Goal: Task Accomplishment & Management: Complete application form

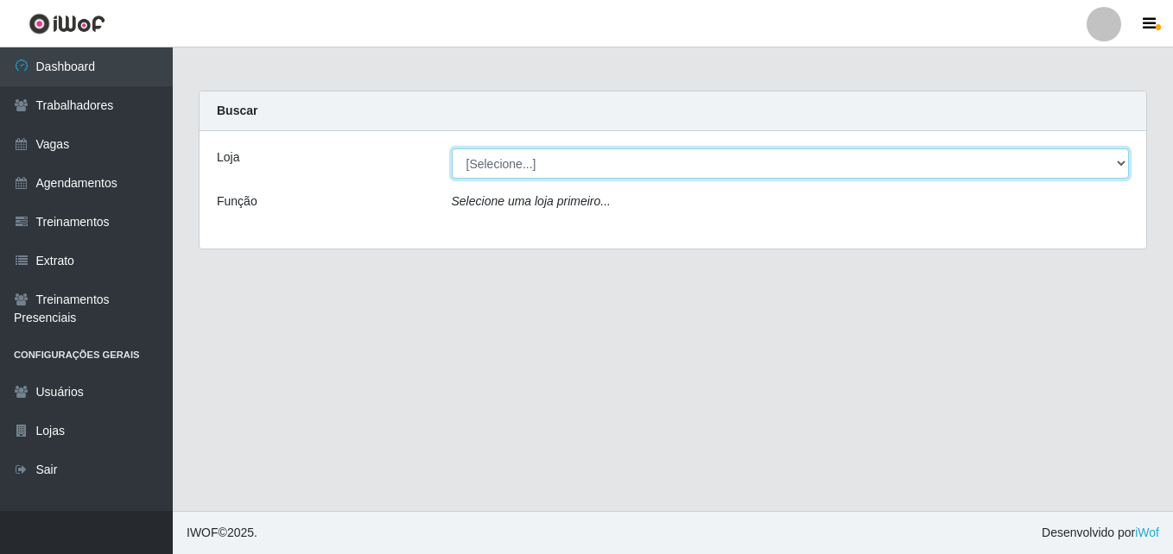
click at [659, 165] on select "[Selecione...] Bemais Supermercados - [GEOGRAPHIC_DATA]" at bounding box center [791, 164] width 678 height 30
select select "250"
click at [452, 149] on select "[Selecione...] Bemais Supermercados - [GEOGRAPHIC_DATA]" at bounding box center [791, 164] width 678 height 30
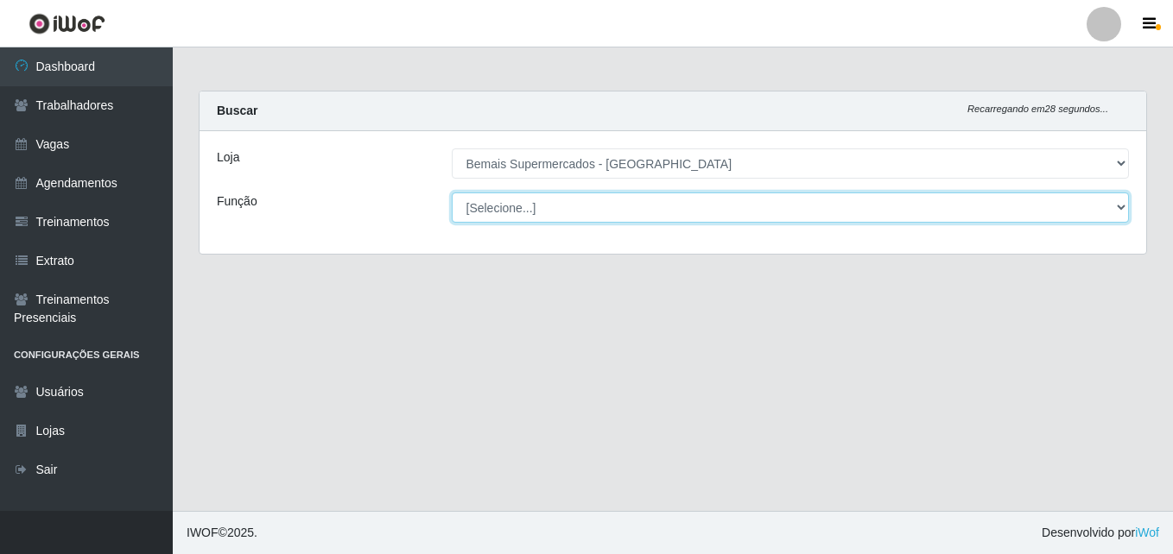
click at [572, 216] on select "[Selecione...] ASG ASG + ASG ++ Auxiliar de Estacionamento Auxiliar de Estacion…" at bounding box center [791, 208] width 678 height 30
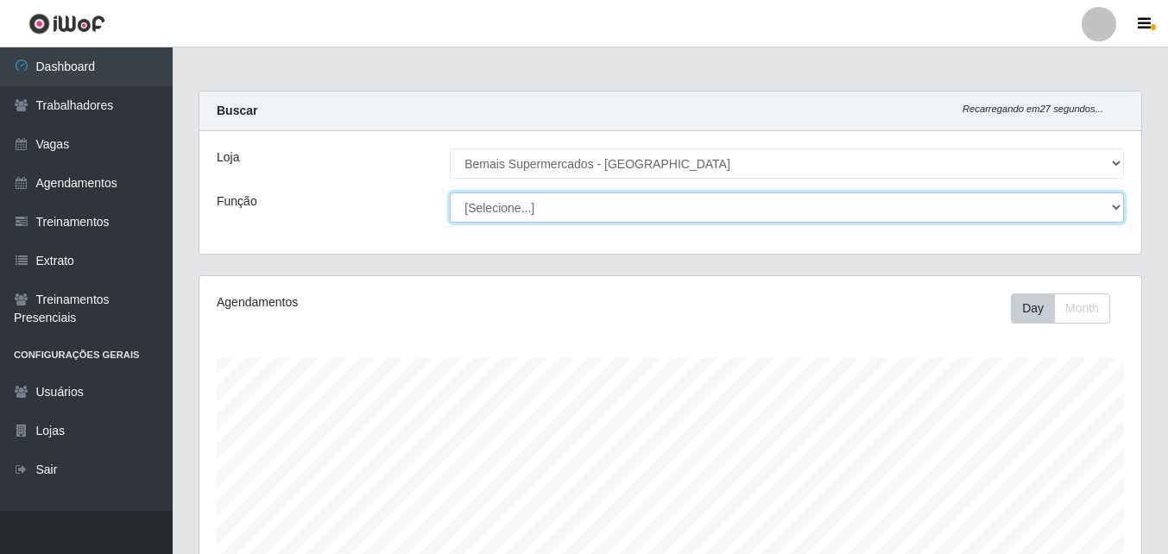
scroll to position [358, 942]
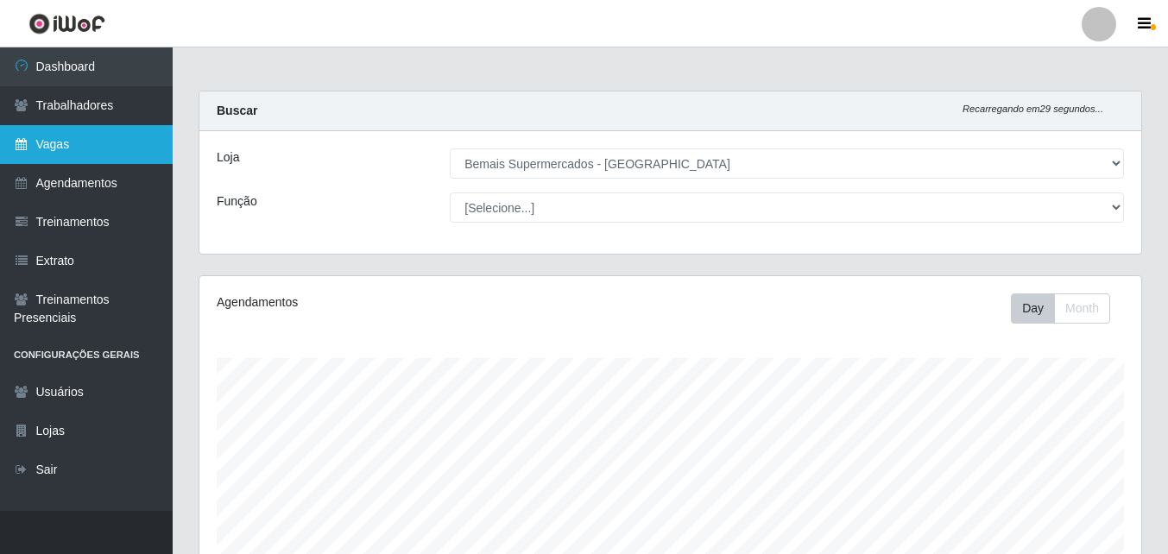
click at [49, 139] on link "Vagas" at bounding box center [86, 144] width 173 height 39
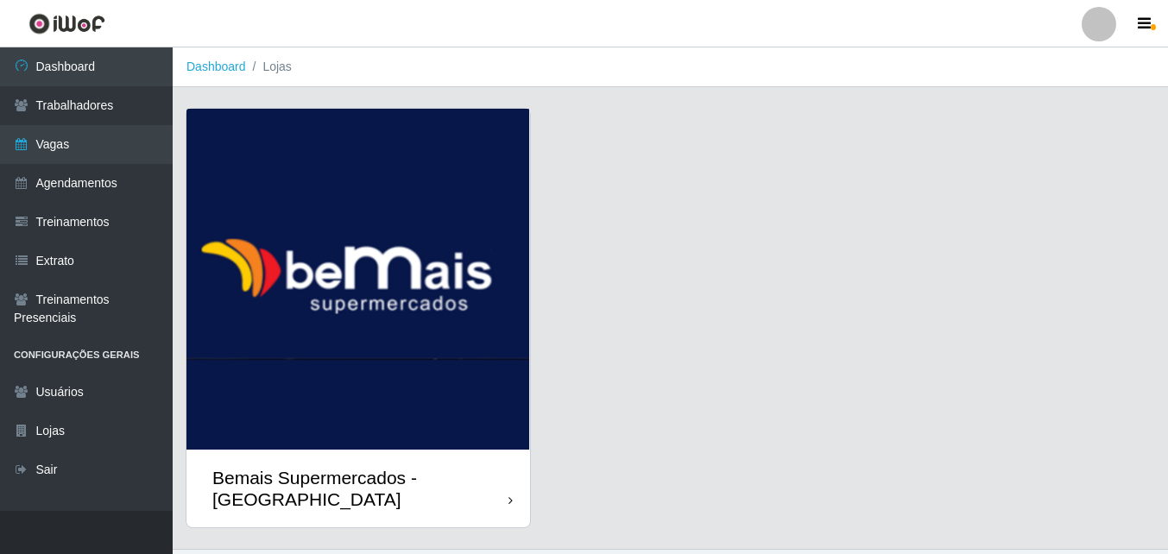
click at [504, 447] on img at bounding box center [359, 279] width 344 height 341
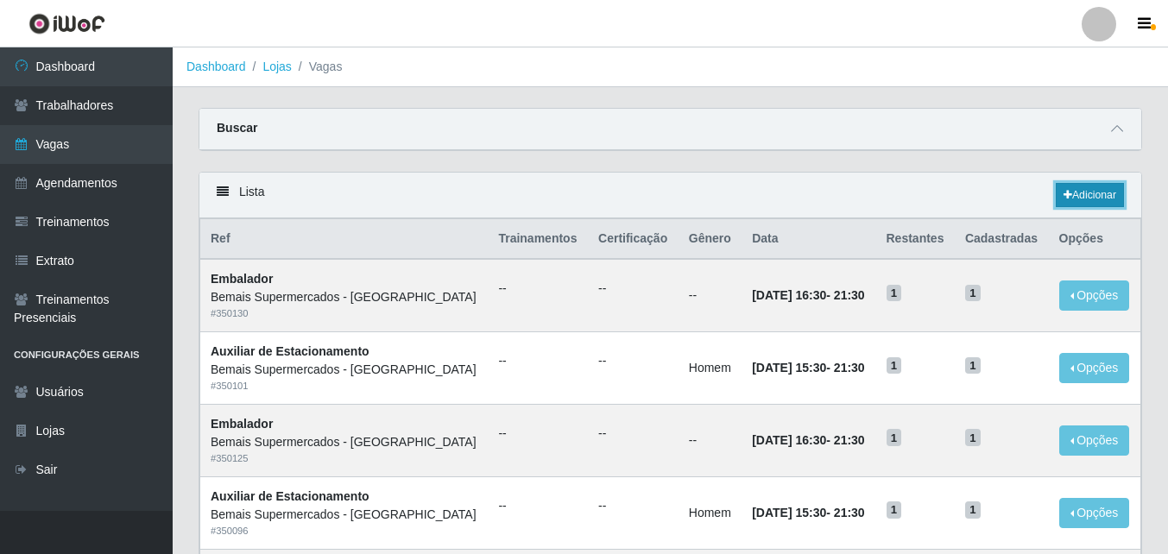
click at [1103, 196] on link "Adicionar" at bounding box center [1090, 195] width 68 height 24
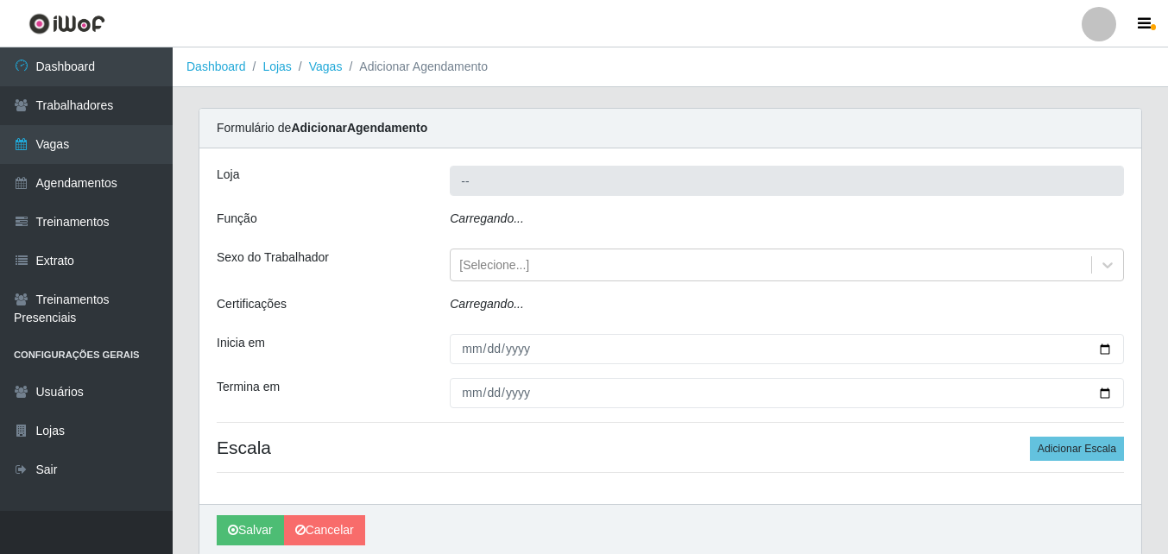
type input "Bemais Supermercados - [GEOGRAPHIC_DATA]"
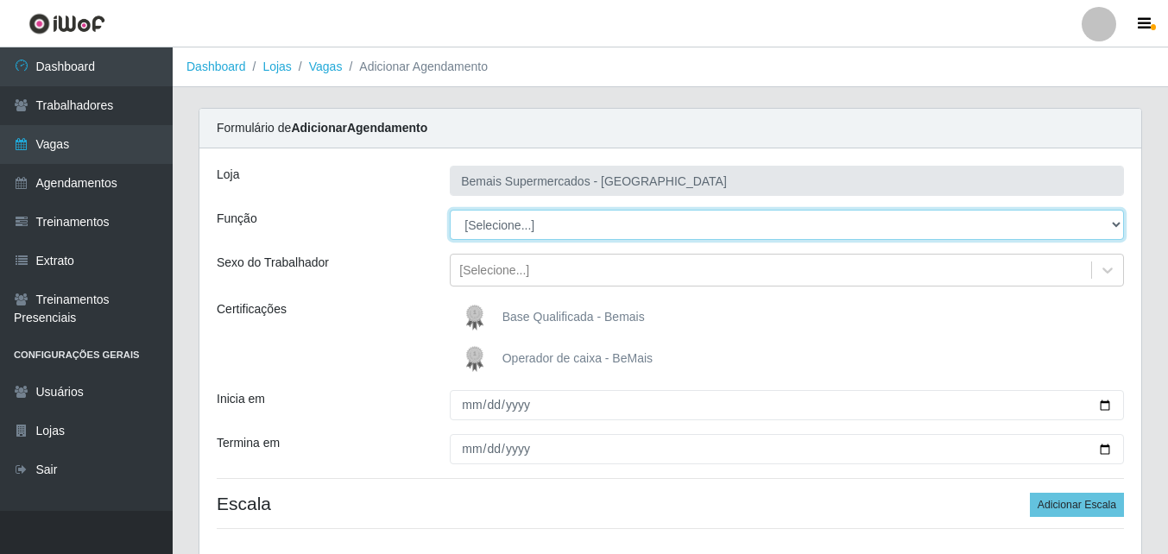
click at [571, 233] on select "[Selecione...] ASG ASG + ASG ++ Auxiliar de Estacionamento Auxiliar de Estacion…" at bounding box center [787, 225] width 674 height 30
select select "82"
click at [450, 210] on select "[Selecione...] ASG ASG + ASG ++ Auxiliar de Estacionamento Auxiliar de Estacion…" at bounding box center [787, 225] width 674 height 30
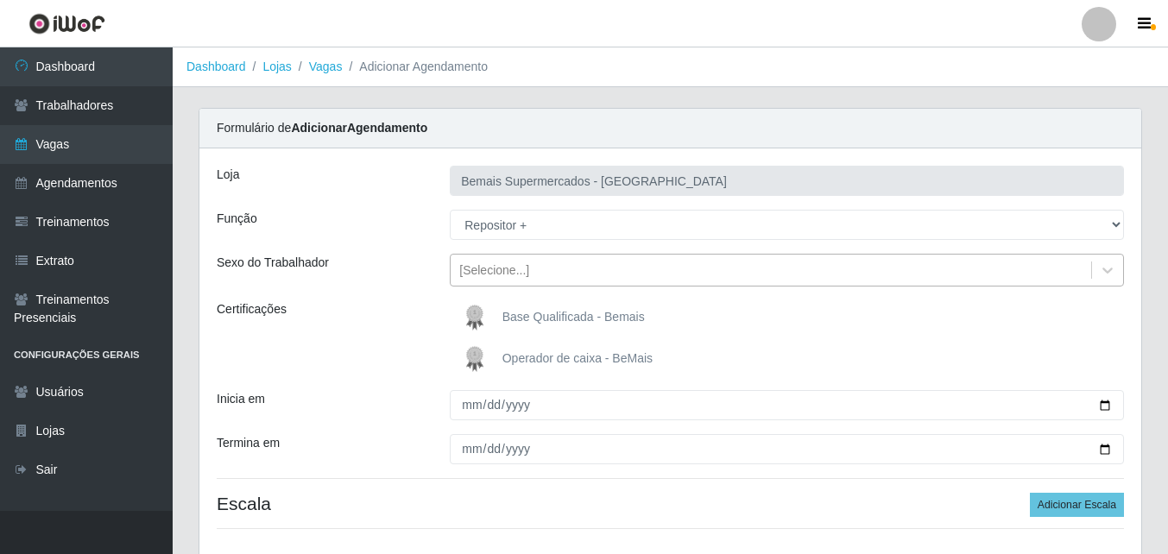
click at [512, 277] on div "[Selecione...]" at bounding box center [494, 271] width 70 height 18
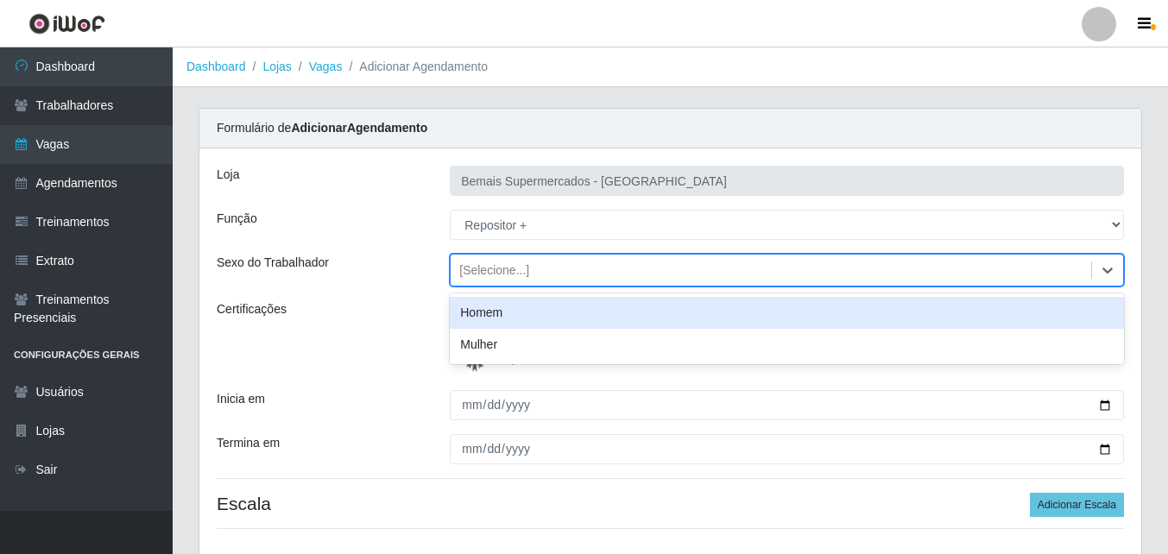
click at [500, 313] on div "Homem" at bounding box center [787, 313] width 674 height 32
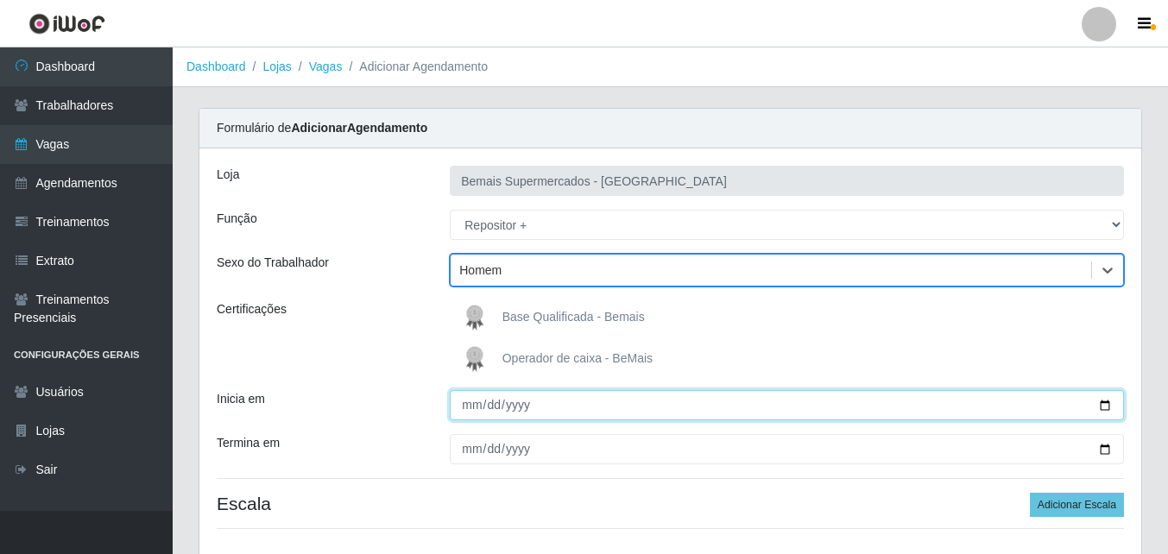
click at [469, 401] on input "Inicia em" at bounding box center [787, 405] width 674 height 30
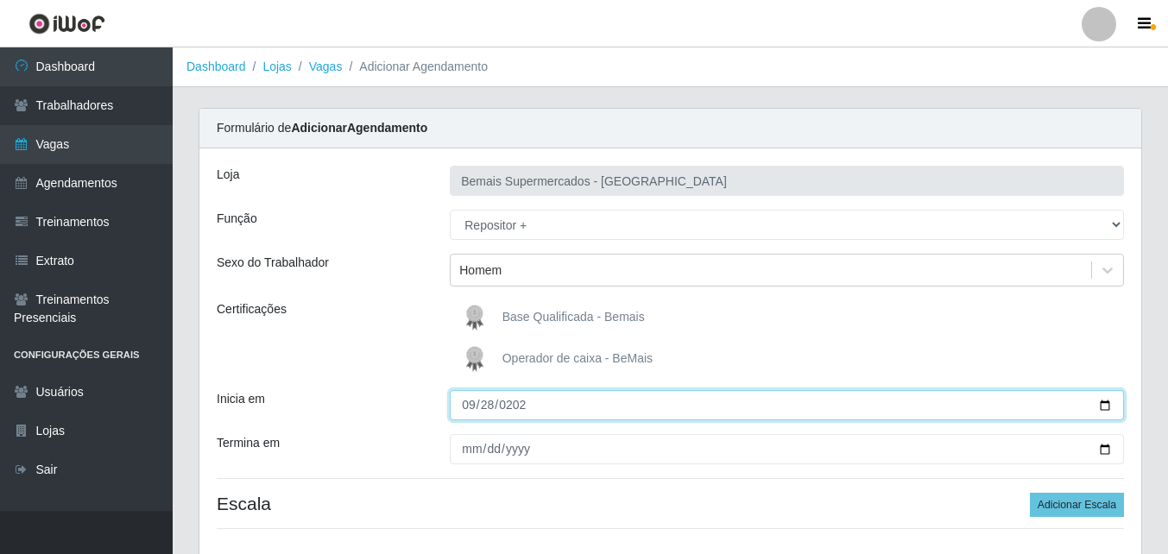
type input "[DATE]"
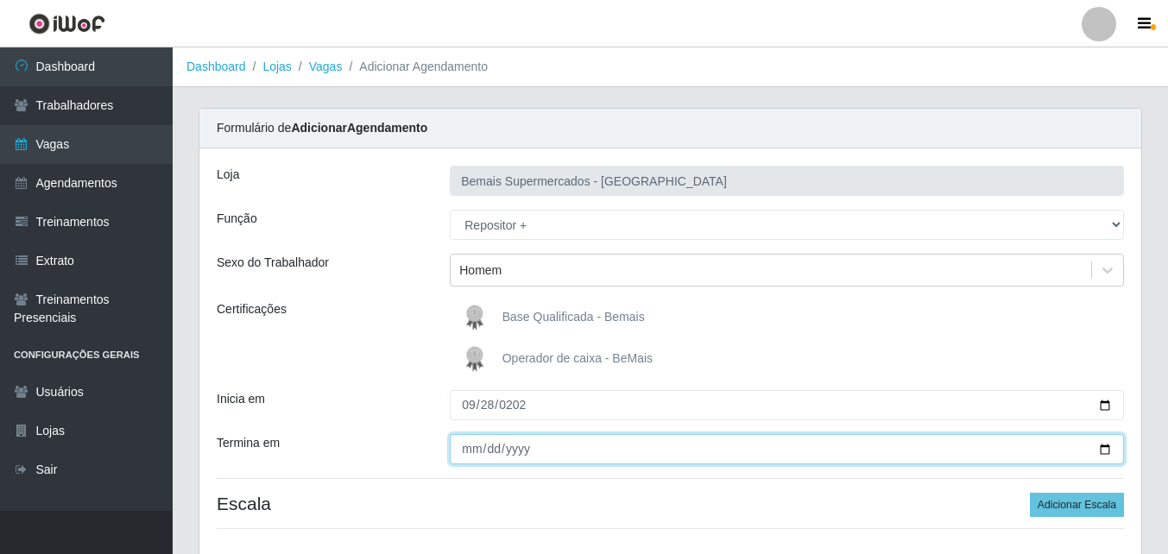
click at [471, 446] on input "Termina em" at bounding box center [787, 449] width 674 height 30
type input "[DATE]"
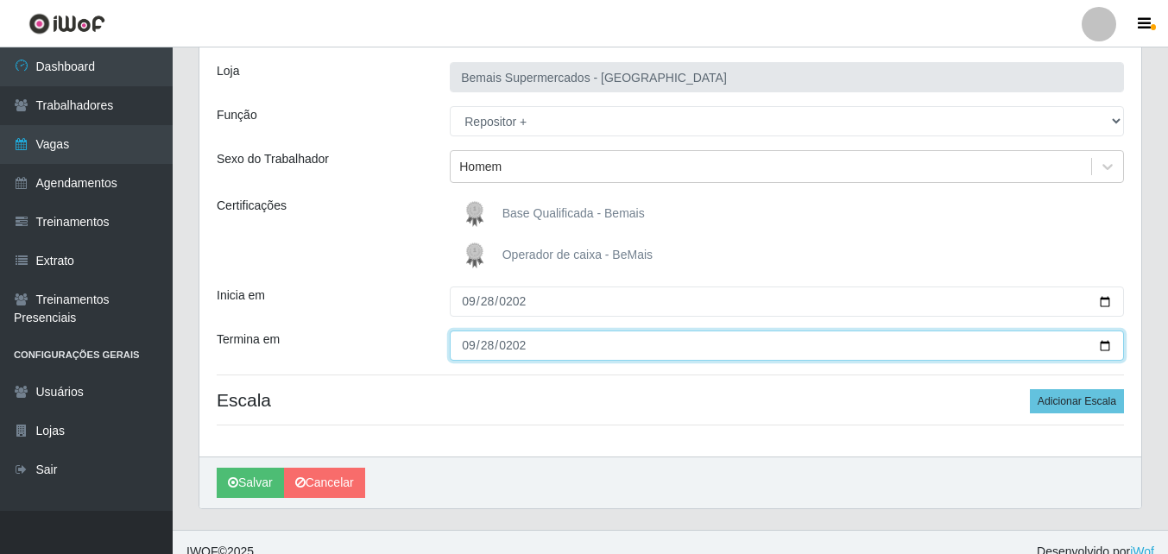
scroll to position [123, 0]
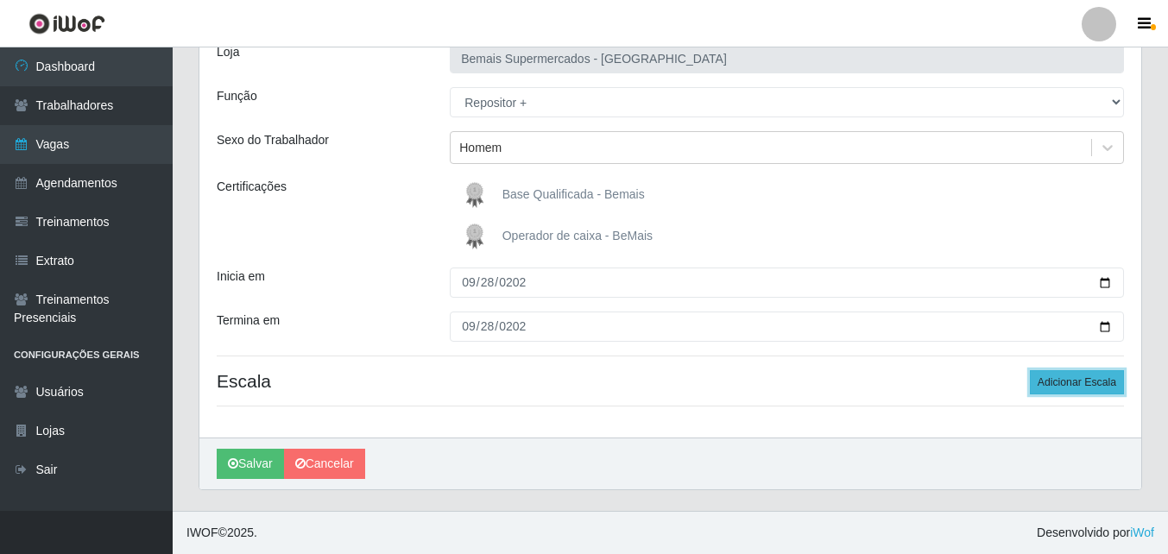
click at [1080, 381] on button "Adicionar Escala" at bounding box center [1077, 382] width 94 height 24
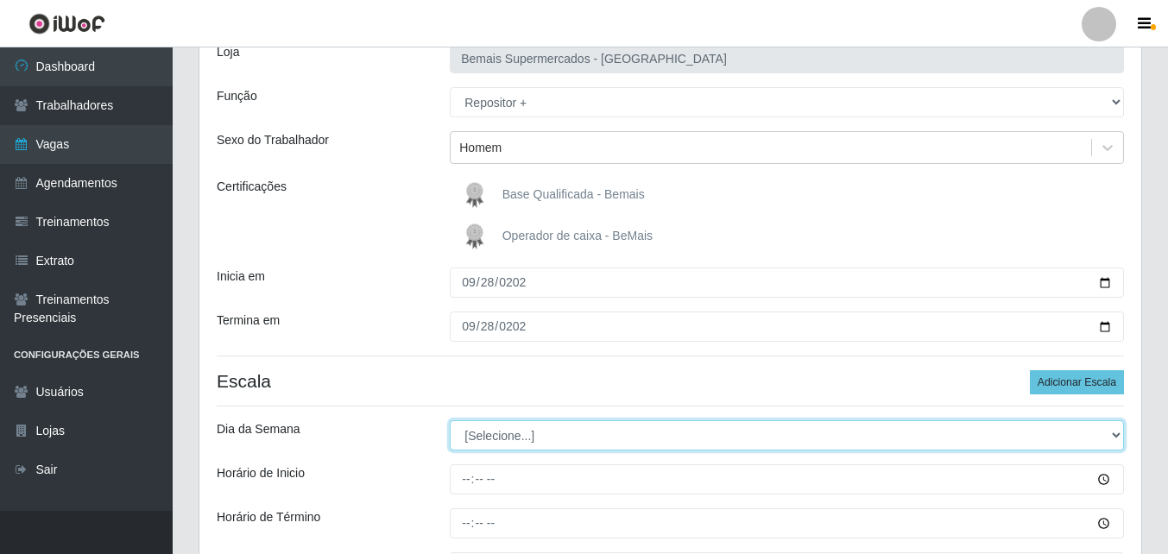
click at [516, 432] on select "[Selecione...] Segunda Terça Quarta Quinta Sexta Sábado Domingo" at bounding box center [787, 436] width 674 height 30
select select "0"
click at [450, 421] on select "[Selecione...] Segunda Terça Quarta Quinta Sexta Sábado Domingo" at bounding box center [787, 436] width 674 height 30
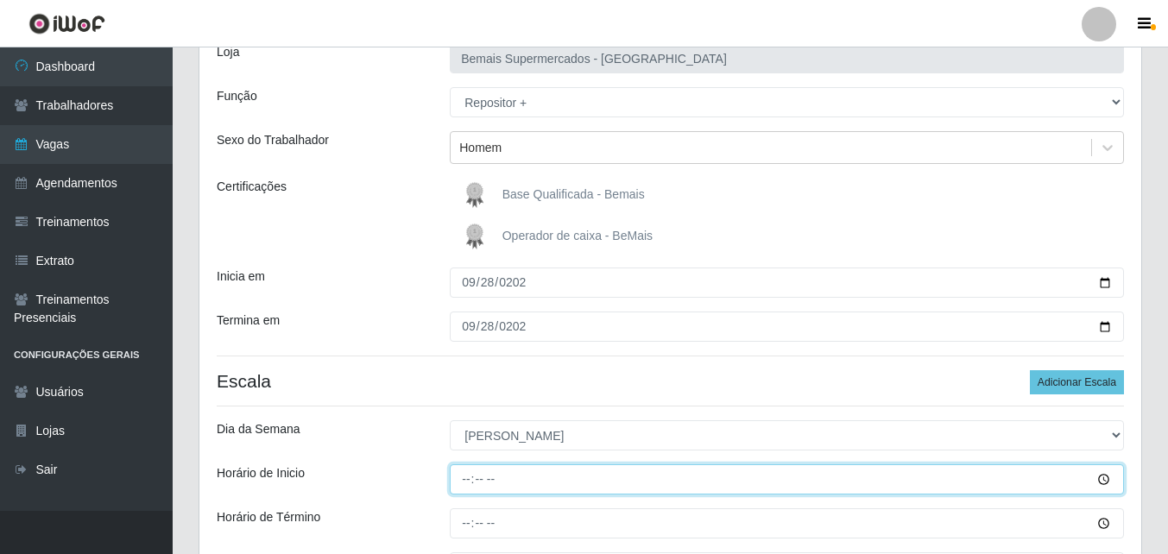
click at [469, 480] on input "Horário de Inicio" at bounding box center [787, 480] width 674 height 30
type input "08:00"
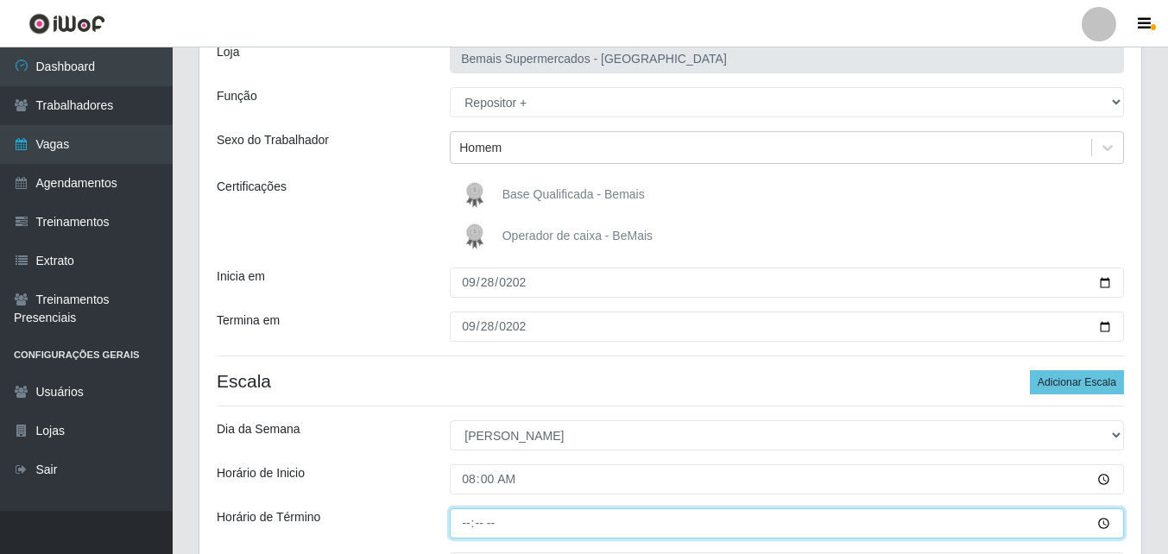
click at [467, 517] on input "Horário de Término" at bounding box center [787, 524] width 674 height 30
type input "14:00"
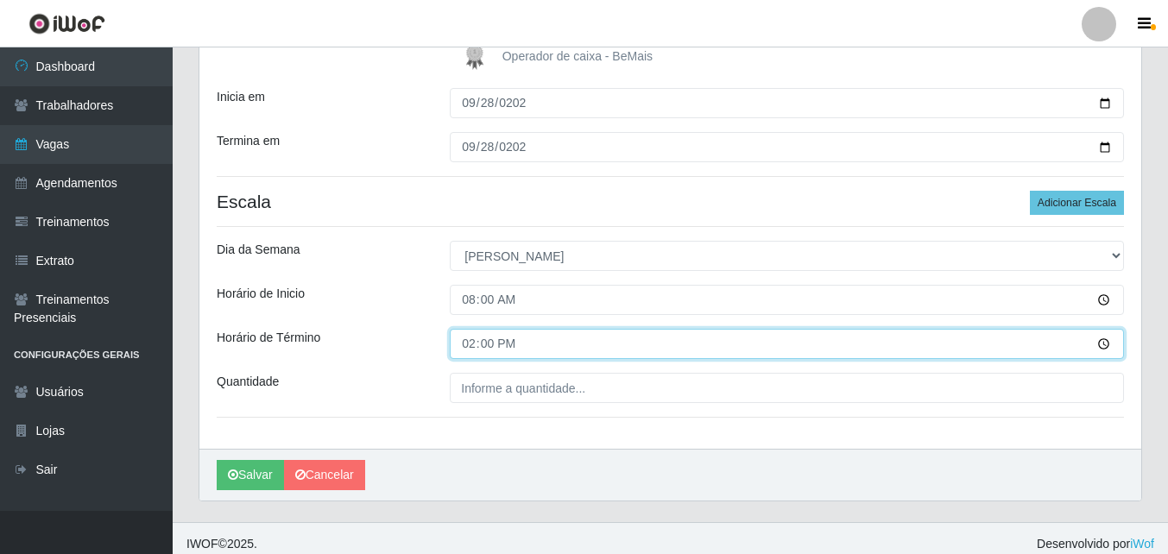
scroll to position [313, 0]
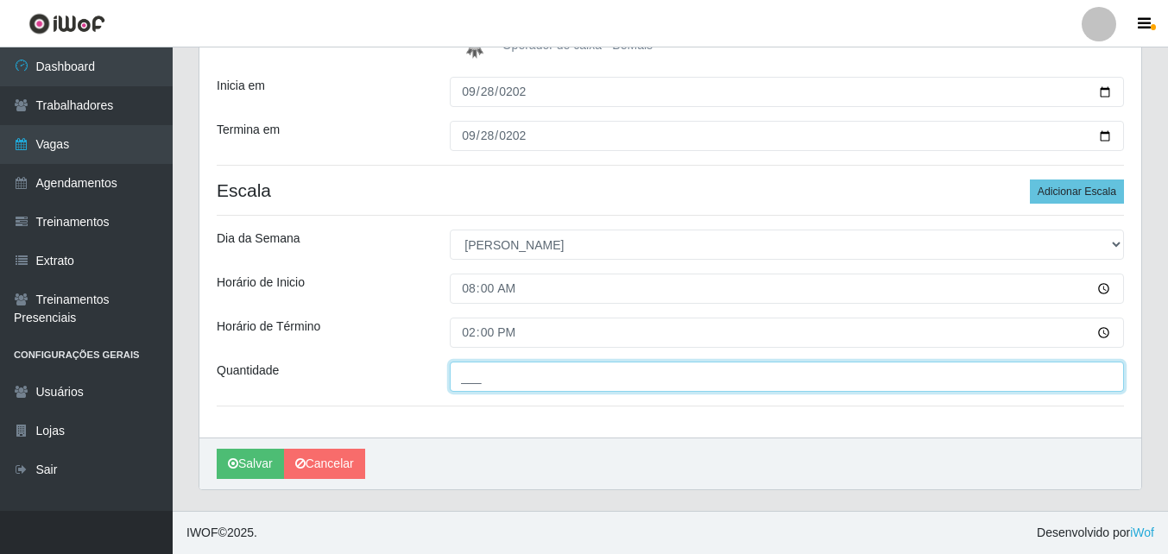
click at [647, 376] on input "___" at bounding box center [787, 377] width 674 height 30
type input "1__"
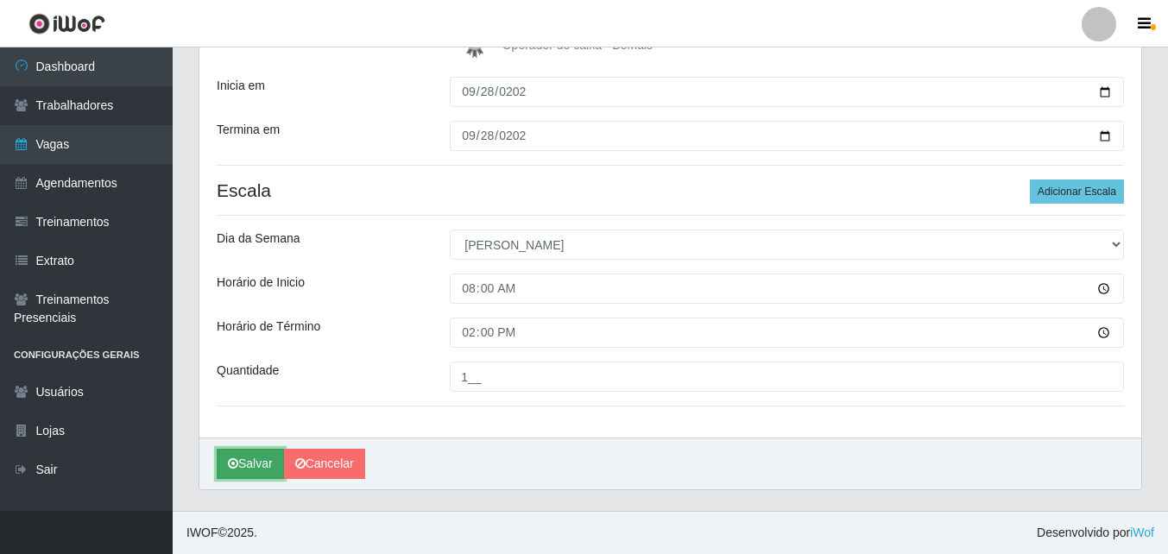
click at [250, 462] on button "Salvar" at bounding box center [250, 464] width 67 height 30
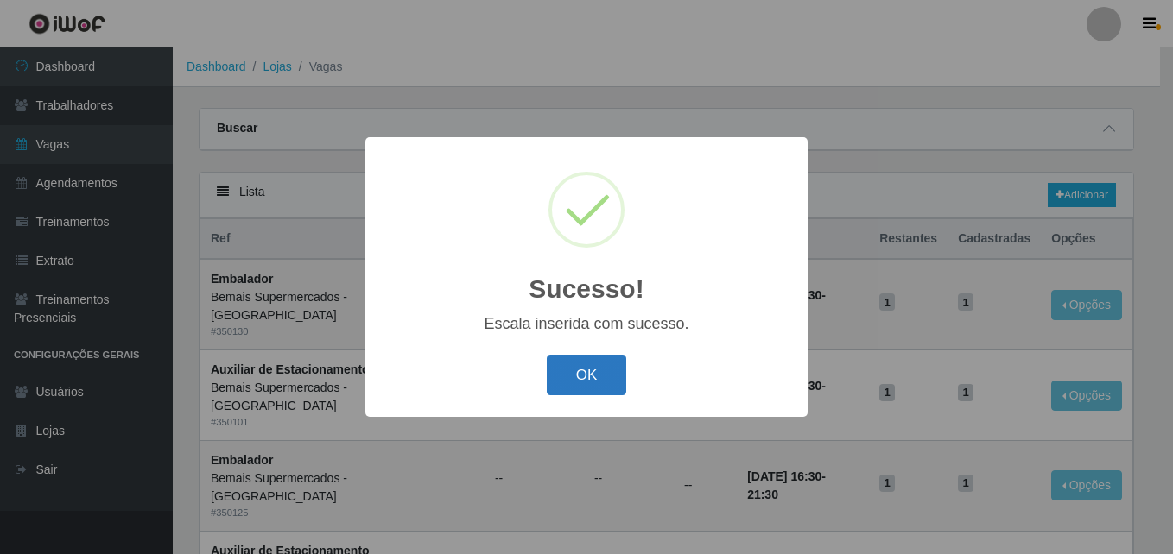
click at [607, 370] on button "OK" at bounding box center [587, 375] width 80 height 41
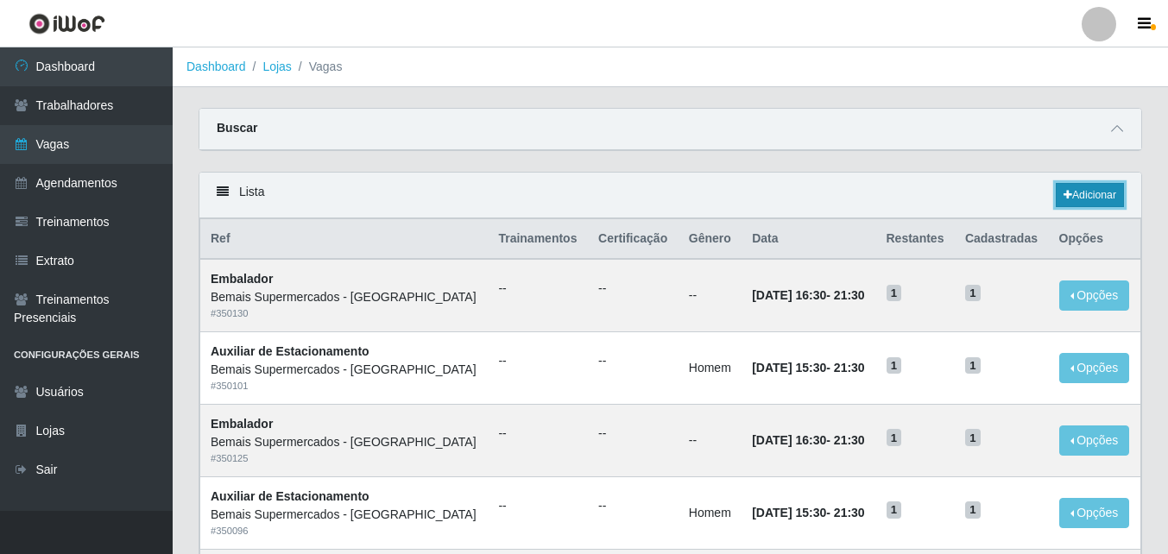
click at [1090, 193] on link "Adicionar" at bounding box center [1090, 195] width 68 height 24
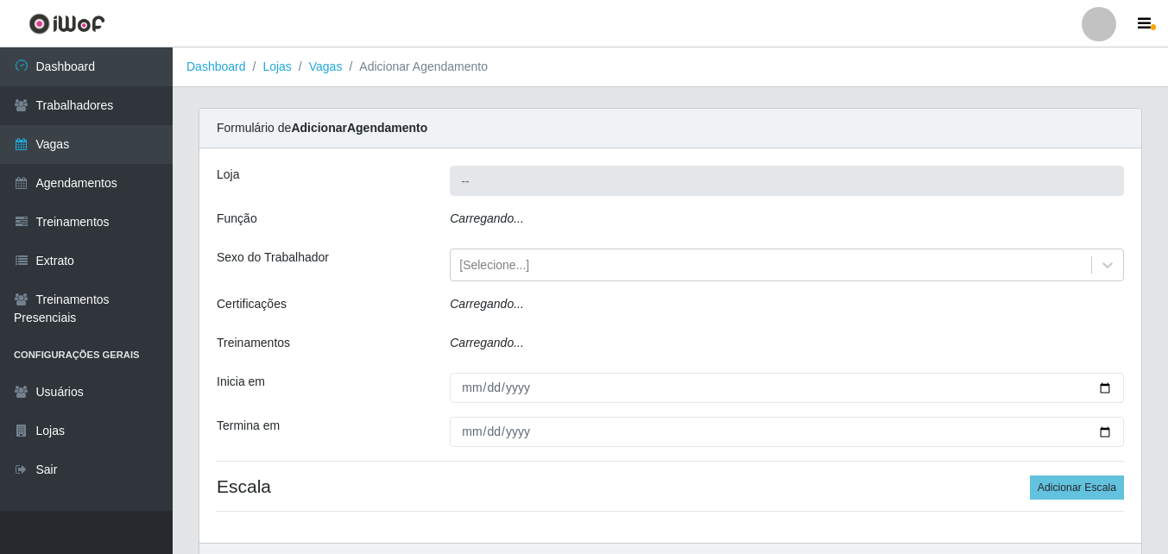
type input "Bemais Supermercados - [GEOGRAPHIC_DATA]"
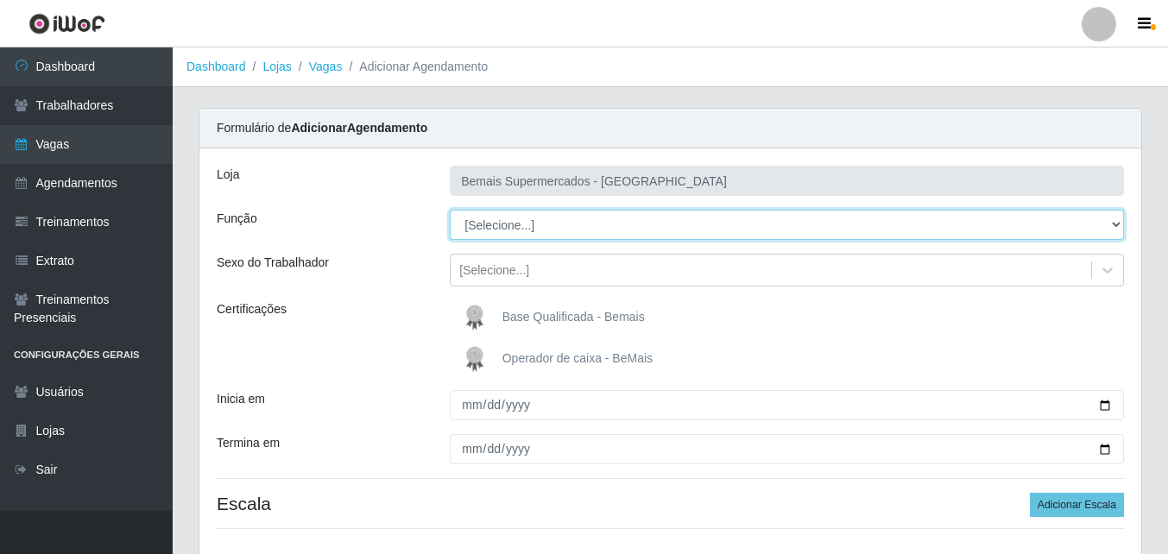
click at [542, 218] on select "[Selecione...] ASG ASG + ASG ++ Auxiliar de Estacionamento Auxiliar de Estacion…" at bounding box center [787, 225] width 674 height 30
select select "82"
click at [450, 210] on select "[Selecione...] ASG ASG + ASG ++ Auxiliar de Estacionamento Auxiliar de Estacion…" at bounding box center [787, 225] width 674 height 30
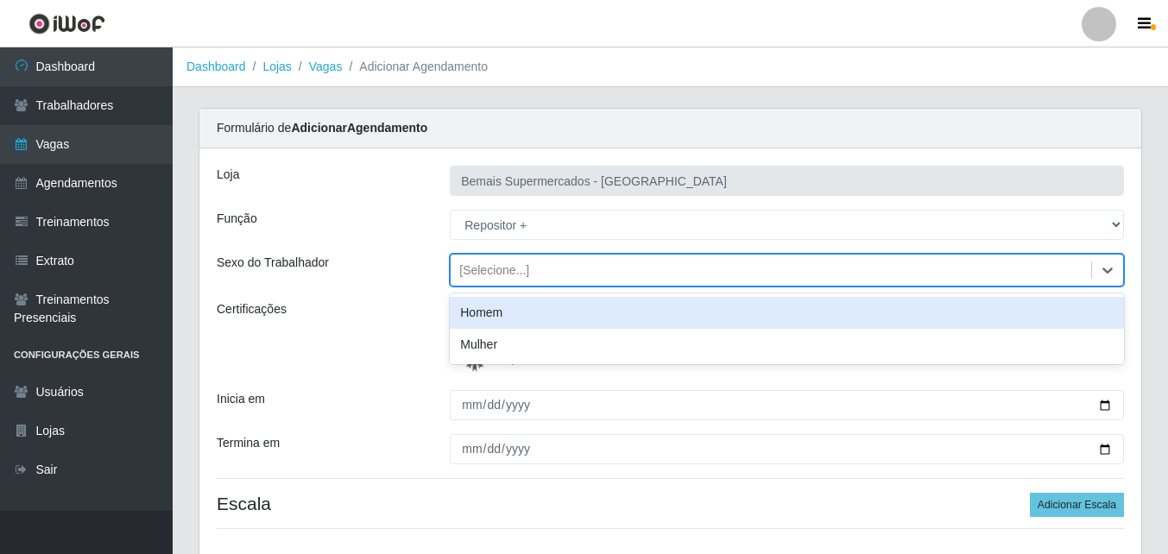
click at [513, 272] on div "[Selecione...]" at bounding box center [494, 271] width 70 height 18
click at [494, 316] on div "Homem" at bounding box center [787, 313] width 674 height 32
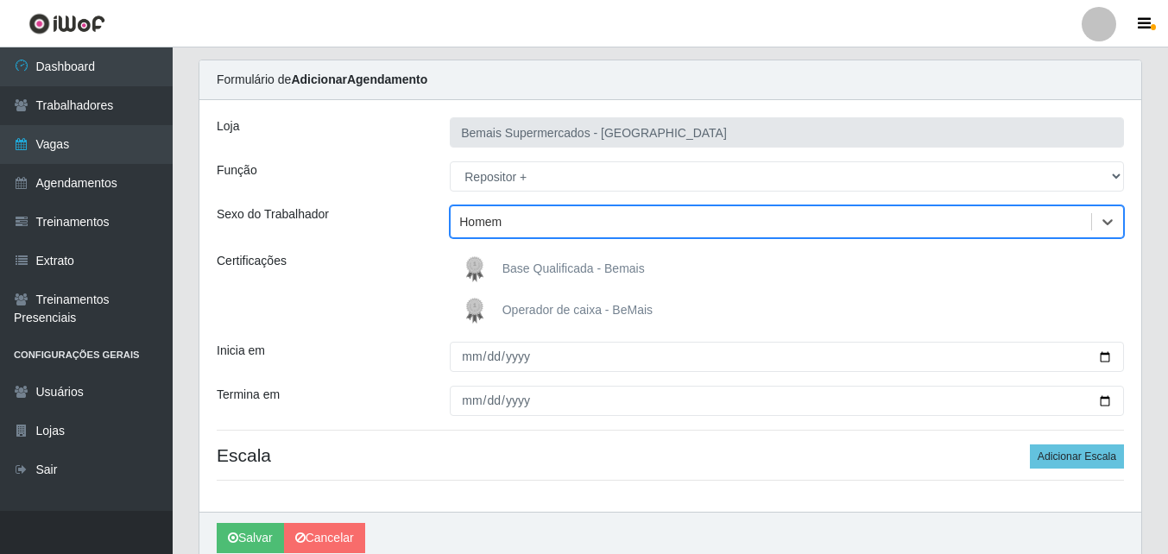
scroll to position [86, 0]
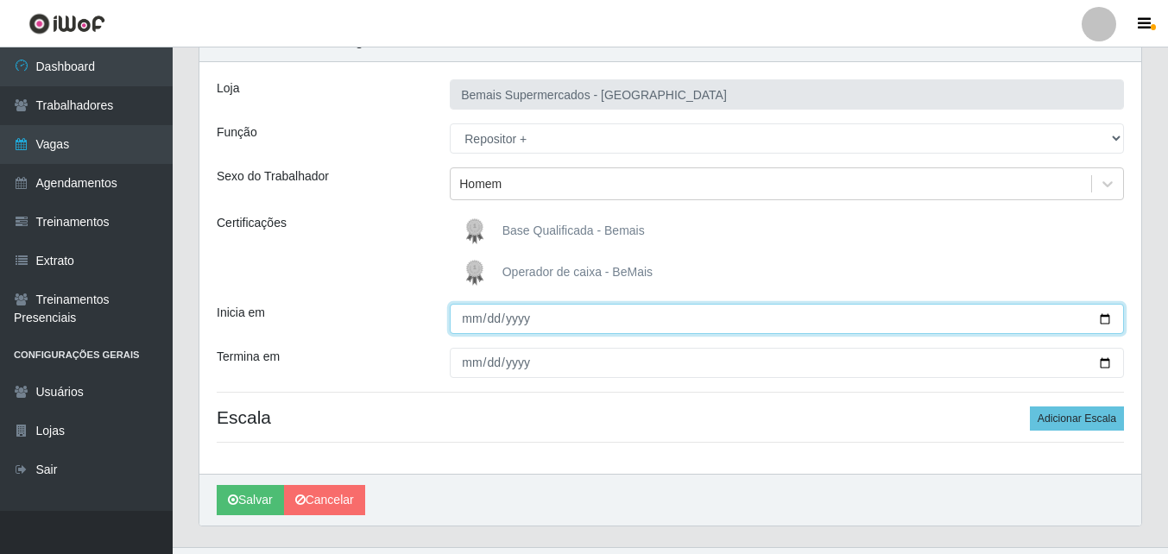
click at [467, 317] on input "Inicia em" at bounding box center [787, 319] width 674 height 30
type input "[DATE]"
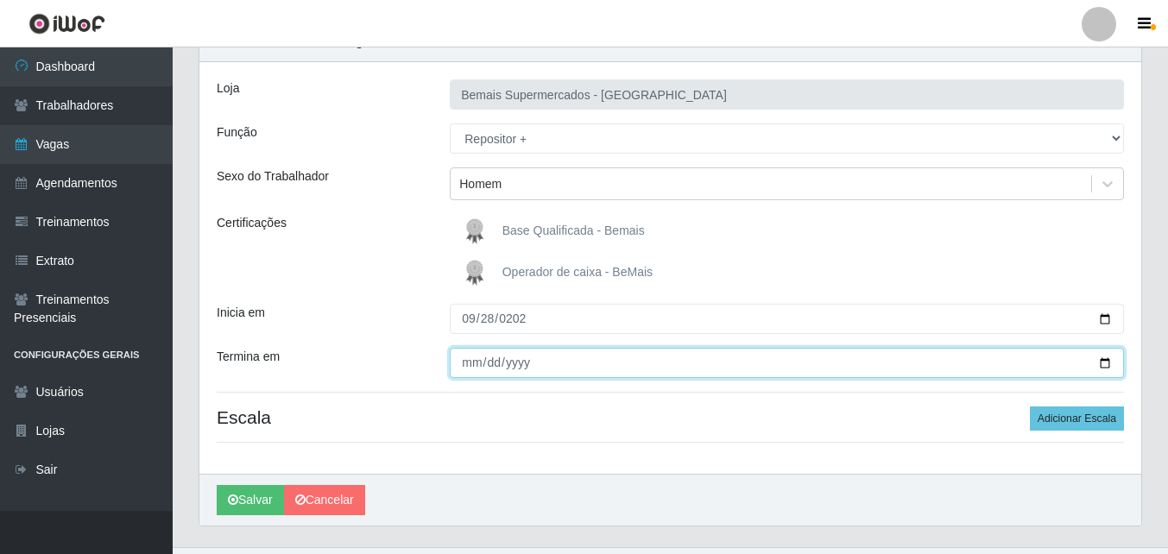
click at [472, 356] on input "Termina em" at bounding box center [787, 363] width 674 height 30
type input "[DATE]"
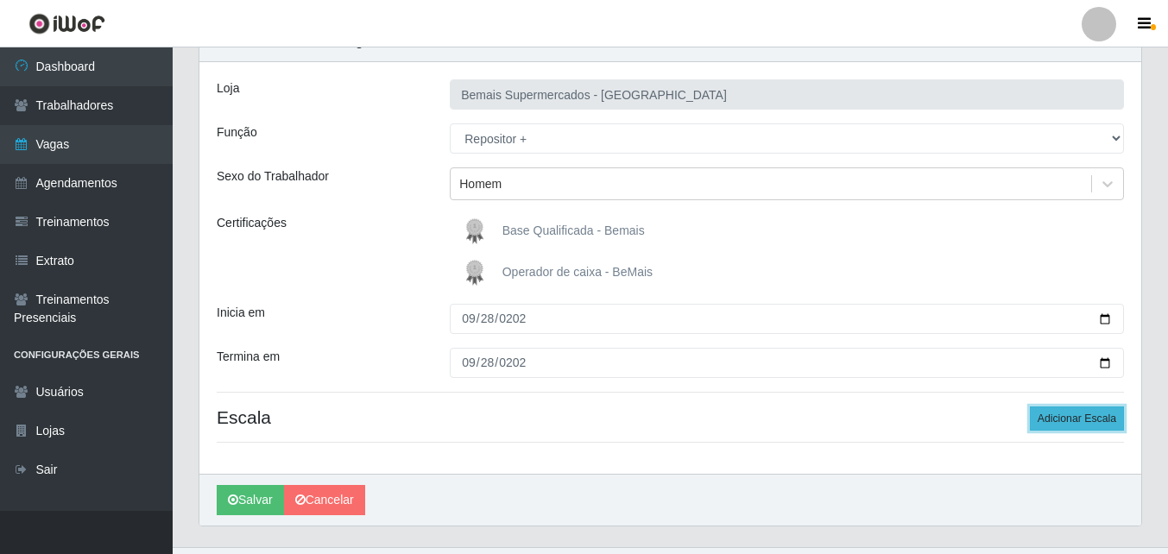
click at [1101, 415] on button "Adicionar Escala" at bounding box center [1077, 419] width 94 height 24
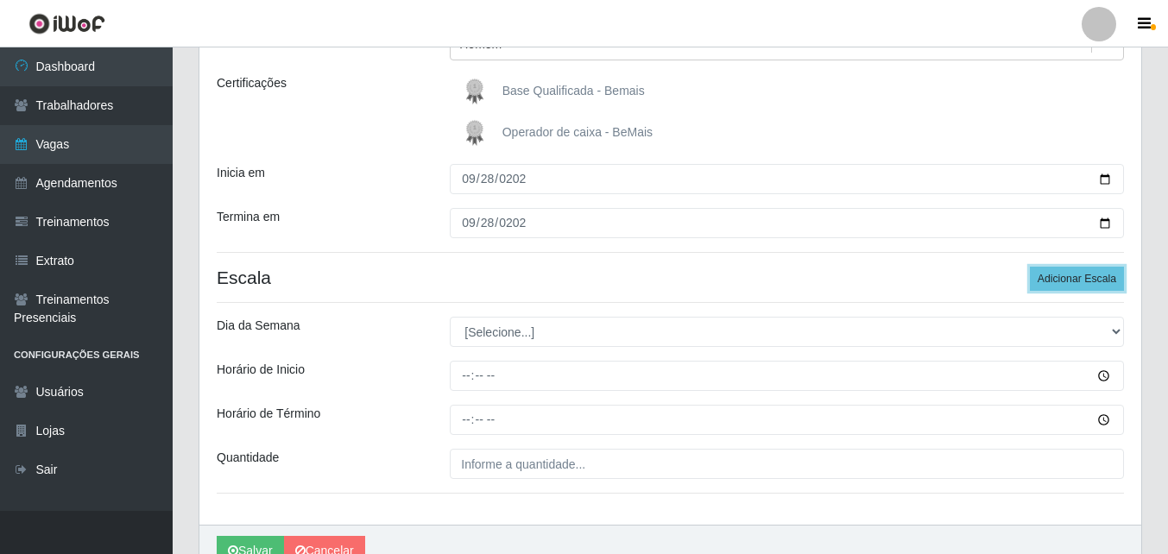
scroll to position [259, 0]
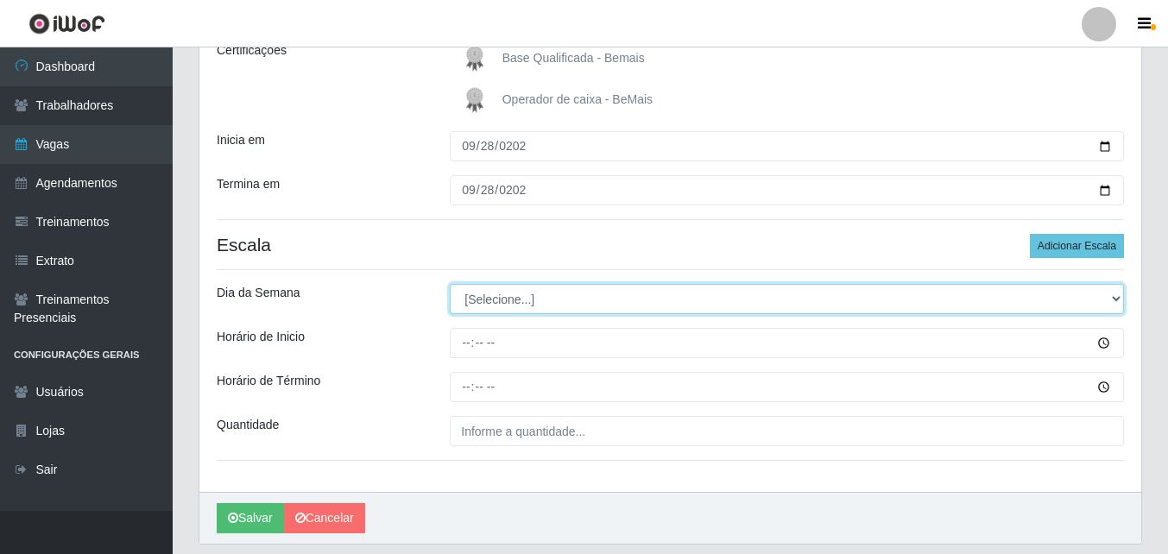
click at [514, 299] on select "[Selecione...] Segunda Terça Quarta Quinta Sexta Sábado Domingo" at bounding box center [787, 299] width 674 height 30
select select "0"
click at [450, 284] on select "[Selecione...] Segunda Terça Quarta Quinta Sexta Sábado Domingo" at bounding box center [787, 299] width 674 height 30
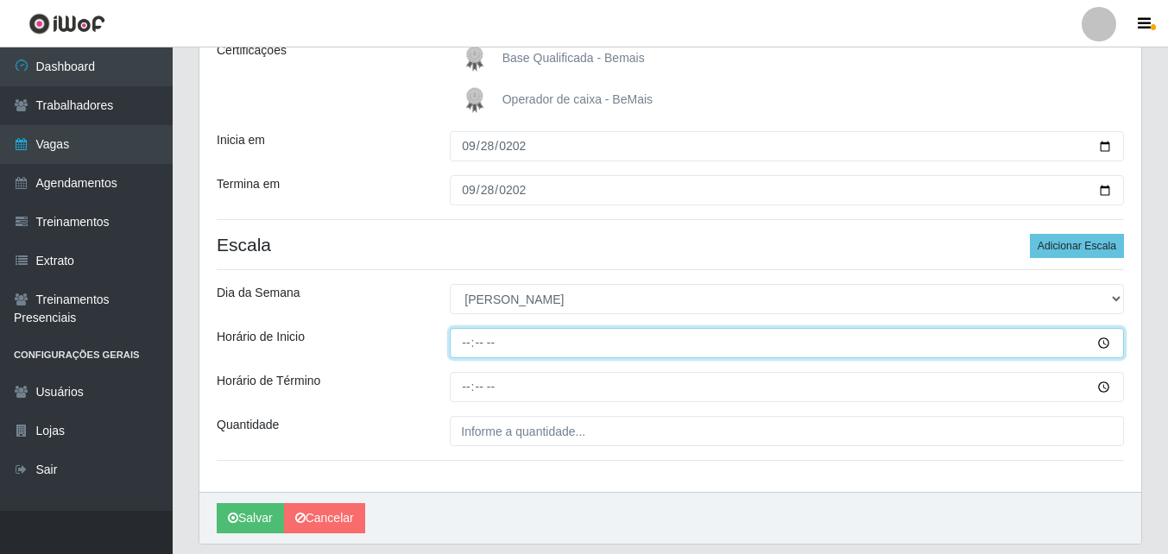
click at [465, 340] on input "Horário de Inicio" at bounding box center [787, 343] width 674 height 30
type input "15:00"
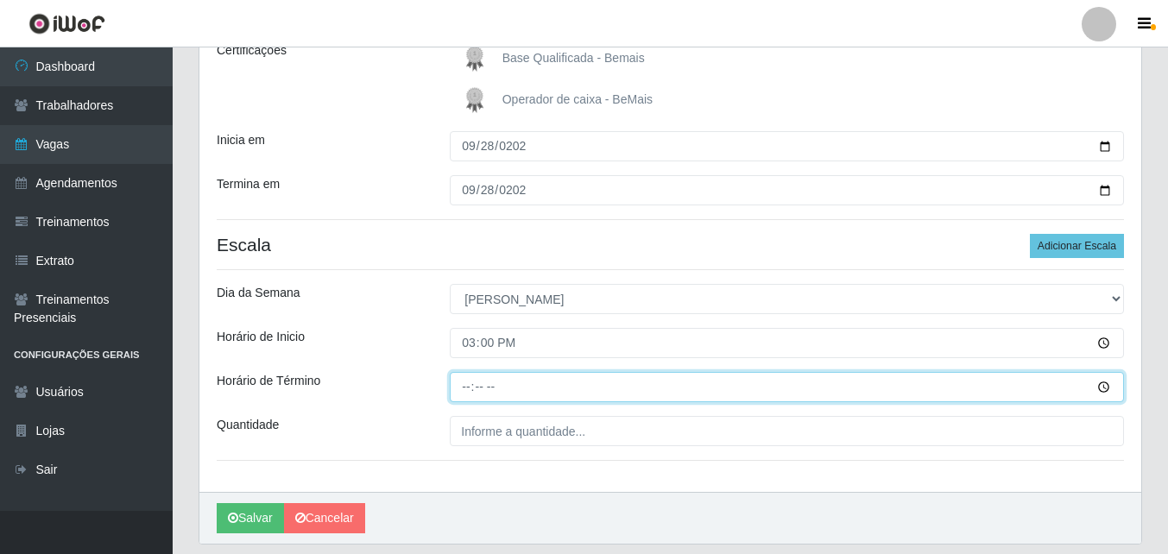
click at [465, 393] on input "Horário de Término" at bounding box center [787, 387] width 674 height 30
type input "21:00"
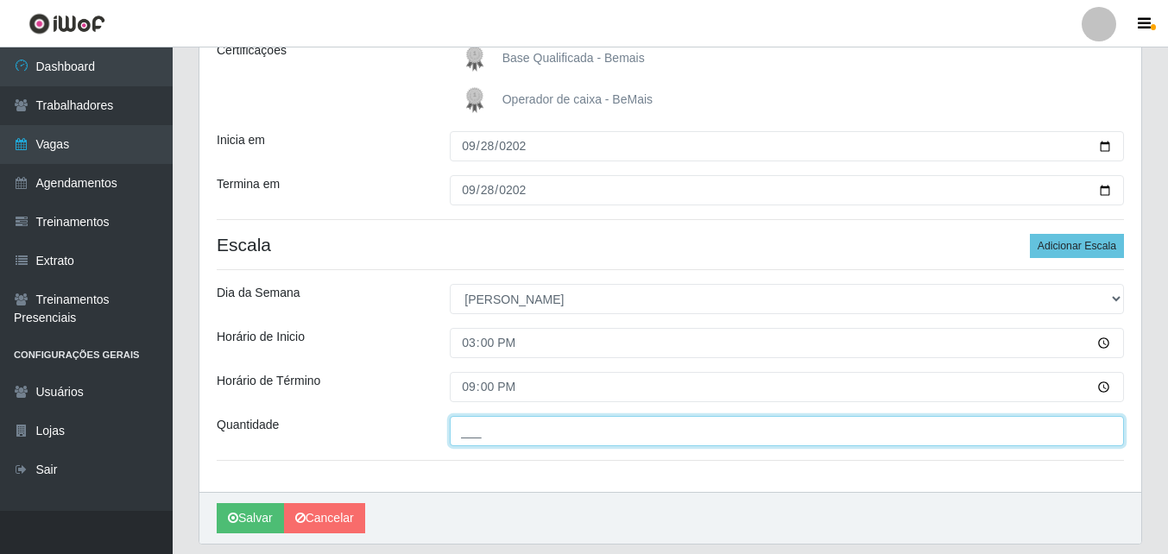
click at [487, 434] on input "___" at bounding box center [787, 431] width 674 height 30
type input "2__"
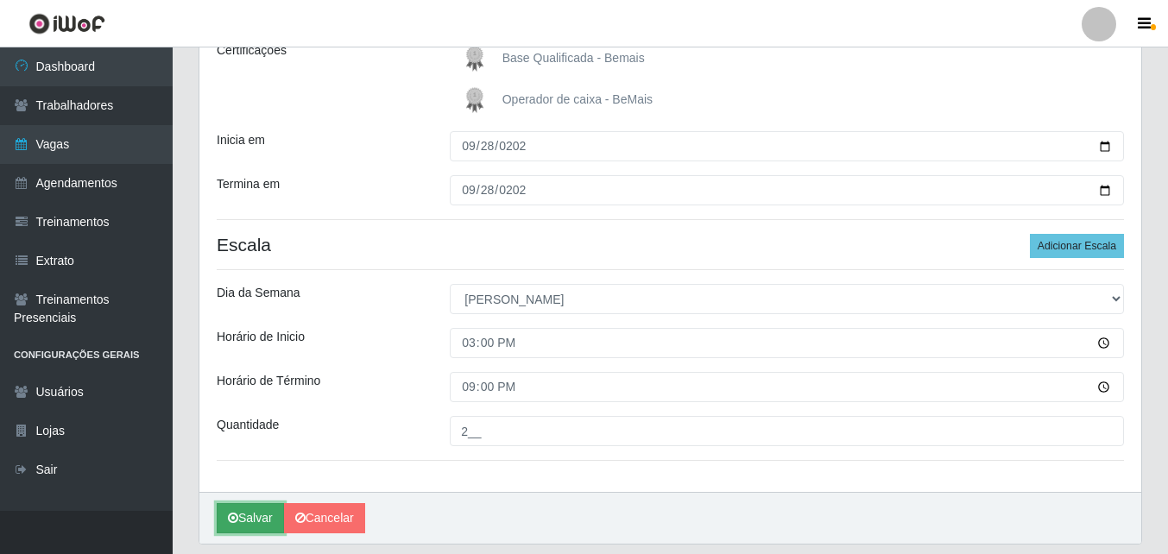
click at [260, 511] on button "Salvar" at bounding box center [250, 518] width 67 height 30
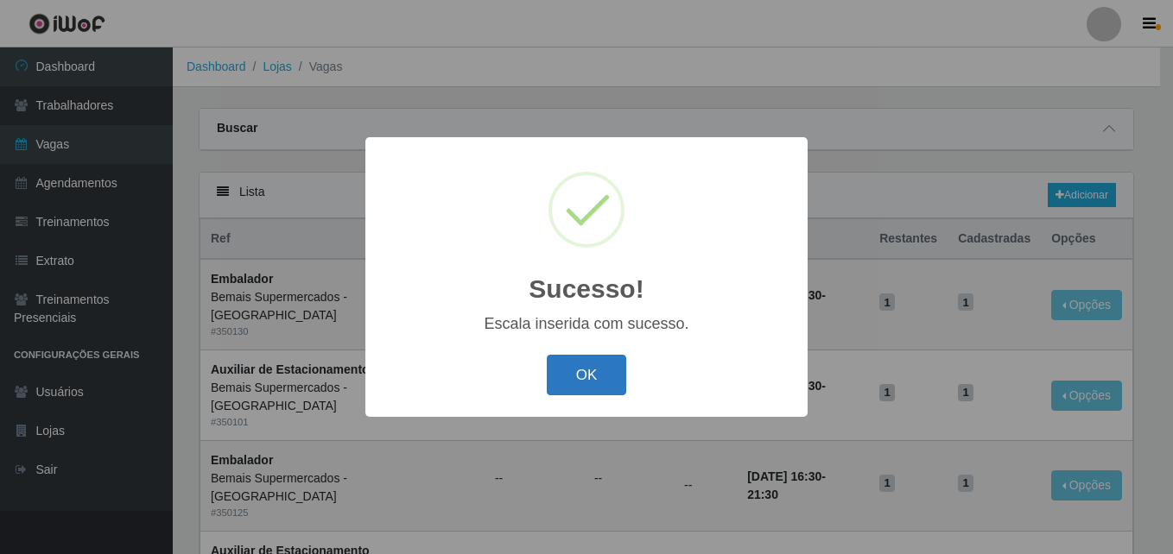
click at [614, 370] on button "OK" at bounding box center [587, 375] width 80 height 41
